Goal: Information Seeking & Learning: Learn about a topic

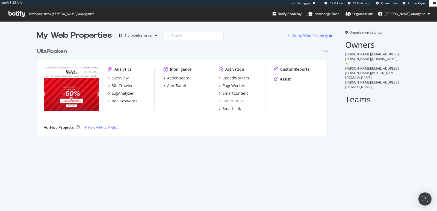
scroll to position [91, 290]
click at [405, 102] on div "My Web Properties Alphabetical order Demo Web Property UllaPopken Pro Analytics…" at bounding box center [218, 83] width 437 height 124
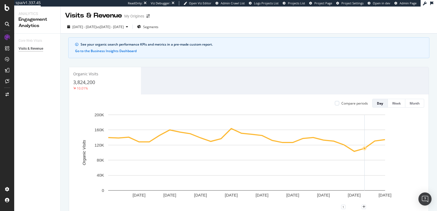
click at [22, 122] on div "Core Web Vitals Visits & Revenue" at bounding box center [37, 122] width 46 height 177
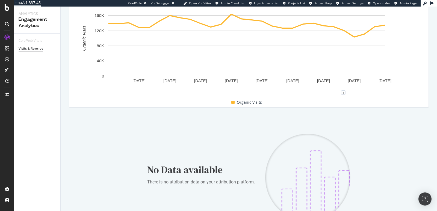
click at [6, 23] on icon at bounding box center [7, 24] width 4 height 4
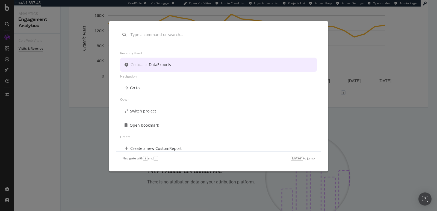
click at [6, 23] on div "Recently used Go to... › DataExports Navigation Go to... Other Switch project O…" at bounding box center [218, 105] width 437 height 211
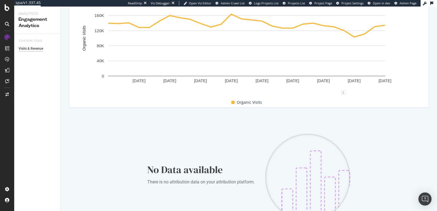
click at [7, 25] on icon at bounding box center [7, 24] width 4 height 4
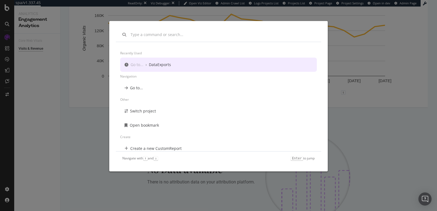
click at [49, 104] on div "Recently used Go to... › DataExports Navigation Go to... Other Switch project O…" at bounding box center [218, 105] width 437 height 211
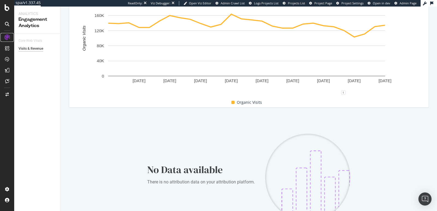
click at [7, 36] on icon at bounding box center [6, 37] width 5 height 5
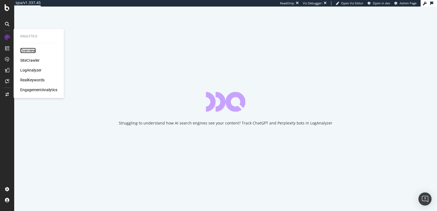
click at [29, 50] on div "Overview" at bounding box center [28, 50] width 16 height 5
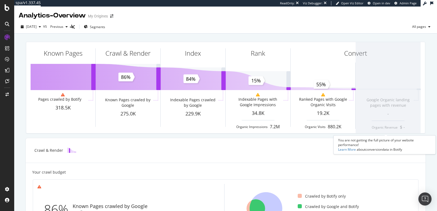
click at [399, 93] on span at bounding box center [387, 87] width 65 height 91
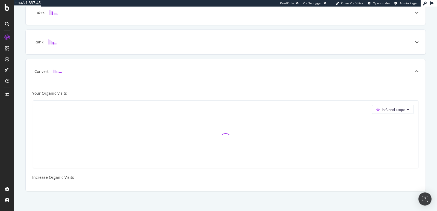
scroll to position [170, 0]
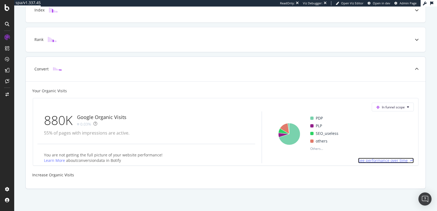
click at [393, 159] on span "See performance over time" at bounding box center [383, 160] width 50 height 5
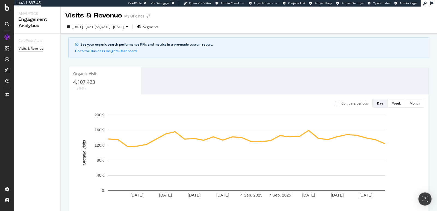
click at [9, 27] on div at bounding box center [7, 24] width 9 height 9
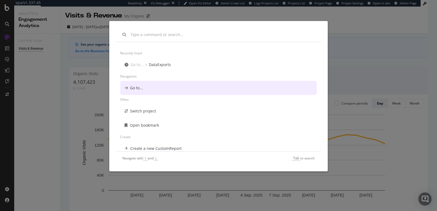
click at [32, 72] on div "Recently used Go to... › DataExports Navigation Go to... Other Switch project O…" at bounding box center [218, 105] width 437 height 211
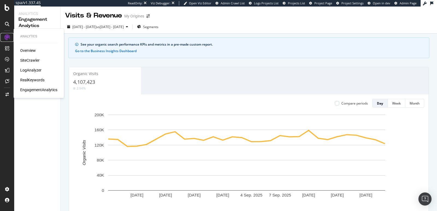
click at [11, 37] on div at bounding box center [7, 37] width 9 height 9
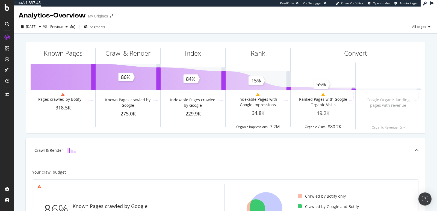
click at [167, 29] on div "[DATE] vs Previous Segments All pages" at bounding box center [225, 27] width 423 height 11
click at [105, 27] on span "Segments" at bounding box center [97, 27] width 15 height 5
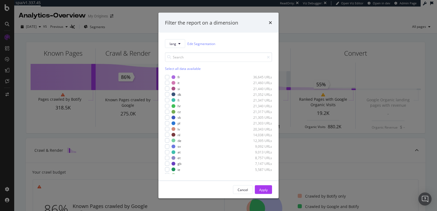
click at [307, 28] on div "Filter the report on a dimension lang Edit Segmentation Select all data availab…" at bounding box center [218, 105] width 437 height 211
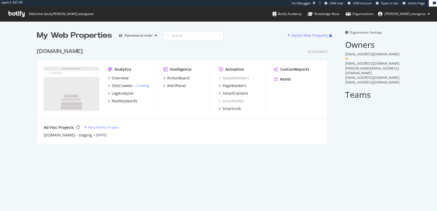
scroll to position [99, 290]
click at [122, 80] on div "Overview" at bounding box center [120, 77] width 17 height 5
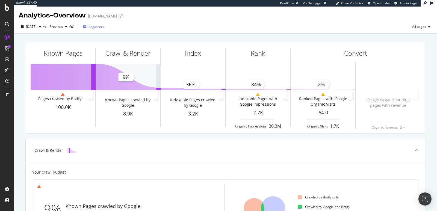
click at [104, 28] on span "Segments" at bounding box center [95, 27] width 15 height 5
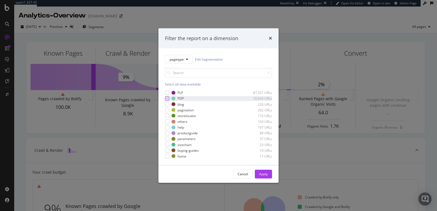
click at [169, 98] on div "modal" at bounding box center [167, 98] width 4 height 4
click at [259, 171] on button "Apply" at bounding box center [263, 174] width 17 height 9
